Goal: Check status: Check status

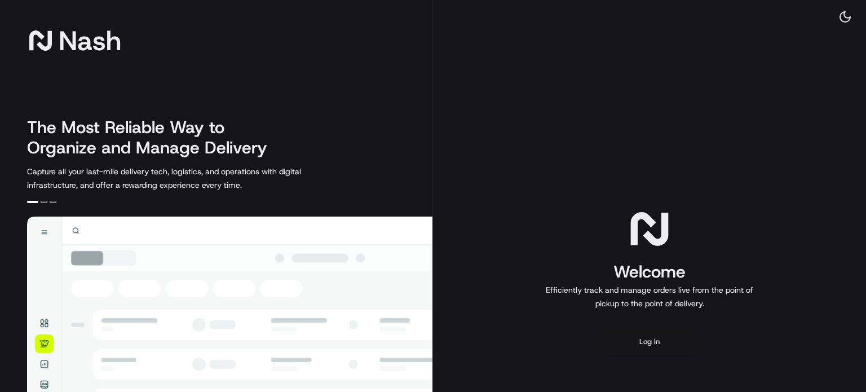
click at [638, 355] on button "Log in" at bounding box center [649, 341] width 90 height 27
